Goal: Information Seeking & Learning: Learn about a topic

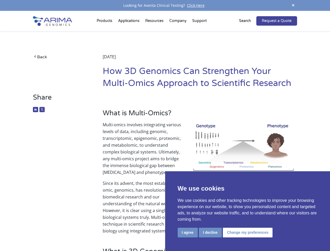
click at [165, 125] on p "Multi-omics involves integrating various levels of data, including genomic, tra…" at bounding box center [200, 150] width 194 height 58
click at [187, 232] on button "I agree" at bounding box center [187, 232] width 20 height 10
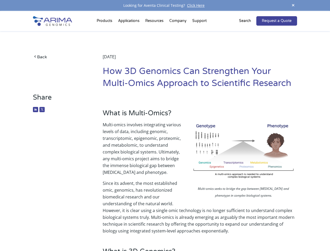
click at [210, 232] on p "Since its advent, the most established omic, genomics, has revolutionized biome…" at bounding box center [200, 207] width 194 height 54
click at [247, 232] on p "Since its advent, the most established omic, genomics, has revolutionized biome…" at bounding box center [200, 207] width 194 height 54
click at [293, 5] on span at bounding box center [293, 5] width 8 height 7
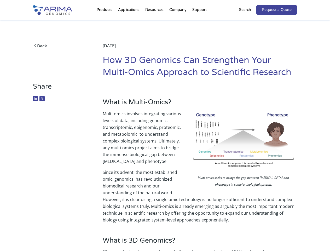
click at [165, 131] on p "Multi-omics involves integrating various levels of data, including genomic, tra…" at bounding box center [200, 139] width 194 height 58
click at [105, 22] on div "Back [DATE] How 3D Genomics Can Strengthen Your Multi-Omics Approach to Scienti…" at bounding box center [165, 51] width 264 height 62
click at [155, 22] on div "Back [DATE] How 3D Genomics Can Strengthen Your Multi-Omics Approach to Scienti…" at bounding box center [165, 51] width 264 height 62
click at [178, 22] on div "Back [DATE] How 3D Genomics Can Strengthen Your Multi-Omics Approach to Scienti…" at bounding box center [165, 51] width 264 height 62
click at [199, 22] on div "Back [DATE] How 3D Genomics Can Strengthen Your Multi-Omics Approach to Scienti…" at bounding box center [165, 51] width 264 height 62
